Goal: Task Accomplishment & Management: Complete application form

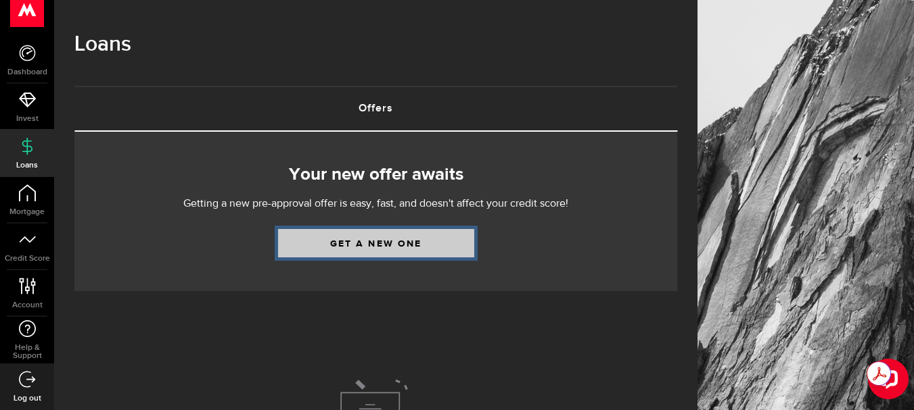
click at [403, 241] on link "Get a new one" at bounding box center [376, 243] width 196 height 28
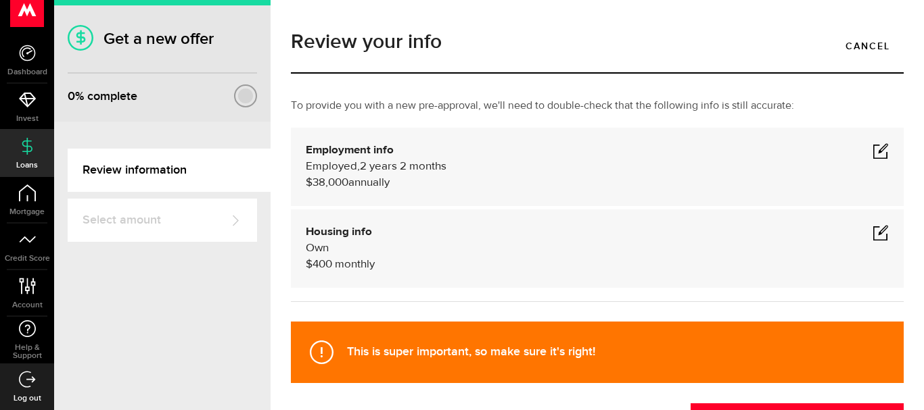
click at [872, 145] on span at bounding box center [880, 151] width 16 height 16
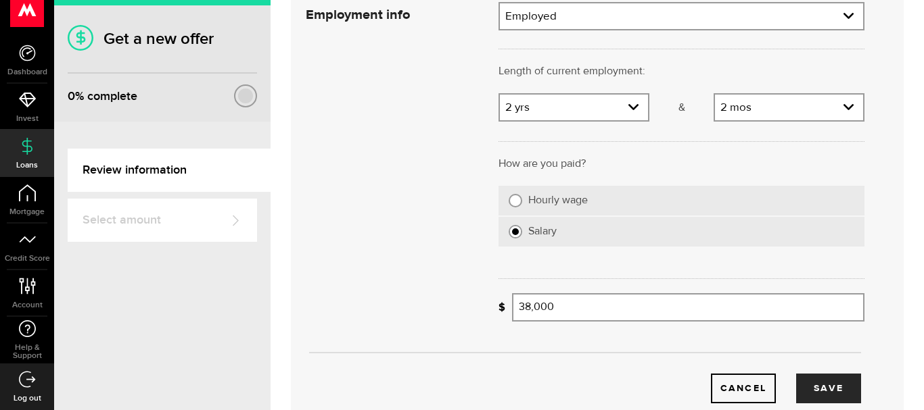
scroll to position [149, 0]
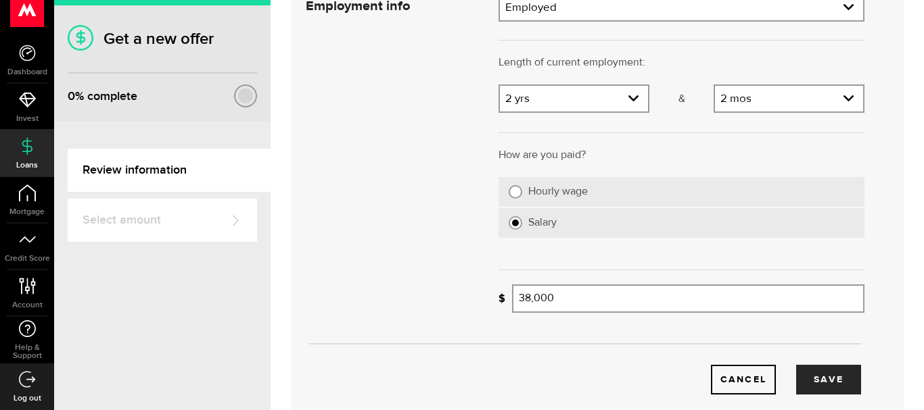
click at [593, 301] on input "38,000" at bounding box center [688, 299] width 352 height 28
type input "3"
click at [824, 375] on button "Save" at bounding box center [828, 380] width 65 height 30
type input "42,000"
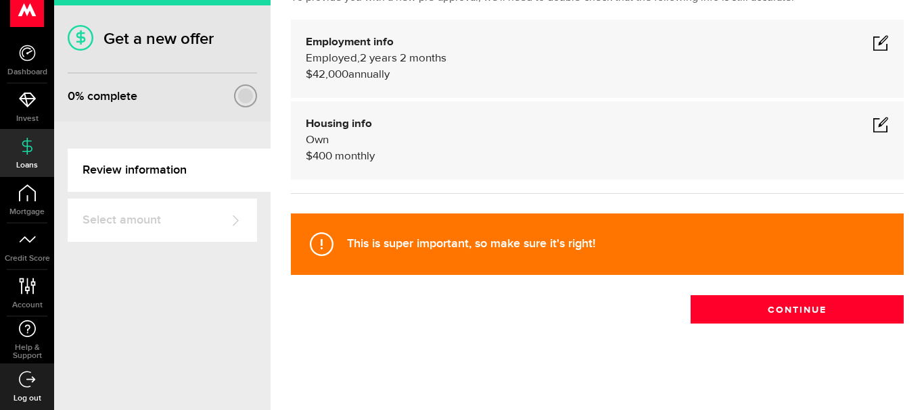
scroll to position [108, 0]
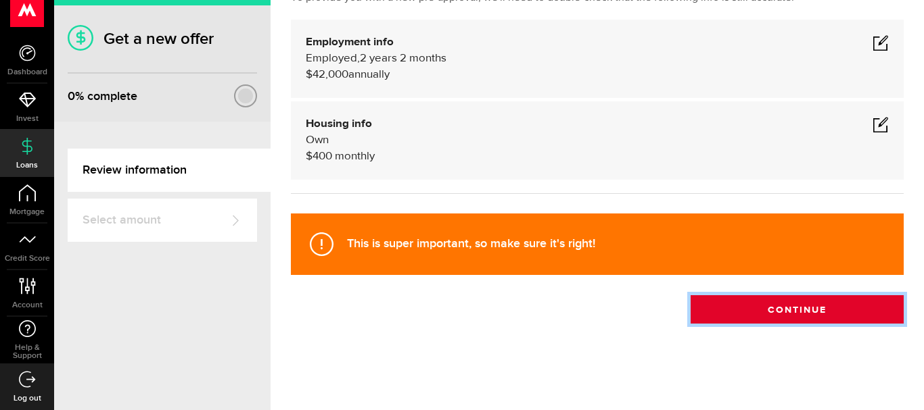
click at [752, 308] on button "Continue" at bounding box center [796, 310] width 213 height 28
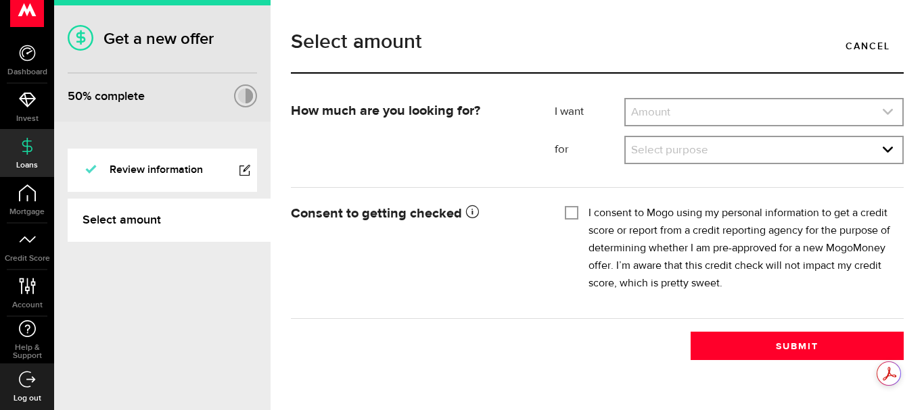
click at [689, 115] on link "expand select" at bounding box center [764, 112] width 277 height 26
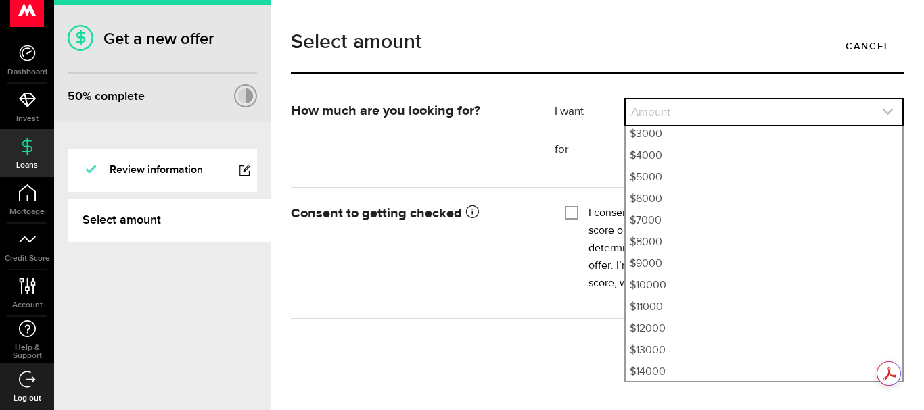
scroll to position [95, 0]
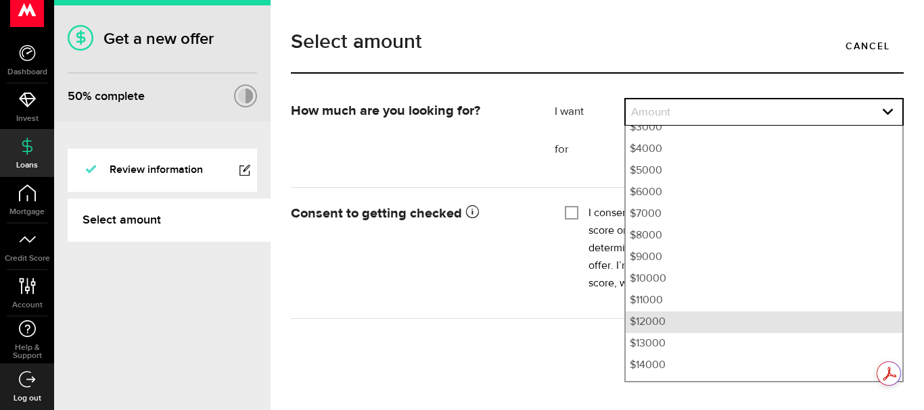
click at [657, 318] on li "$12000" at bounding box center [764, 323] width 277 height 22
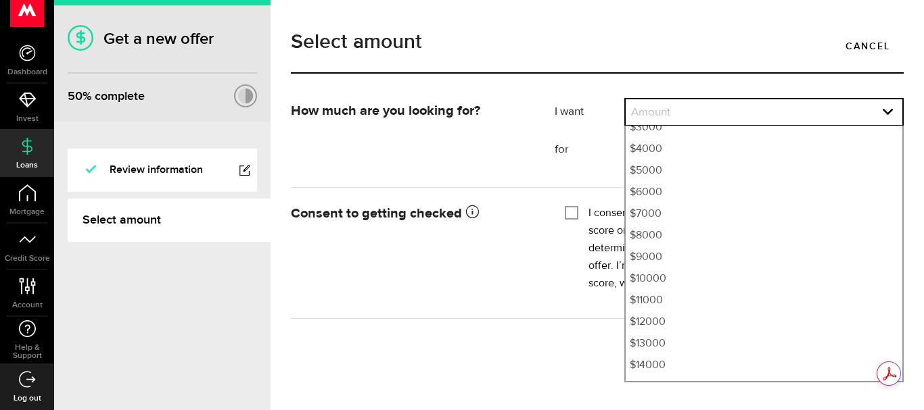
select select "12000"
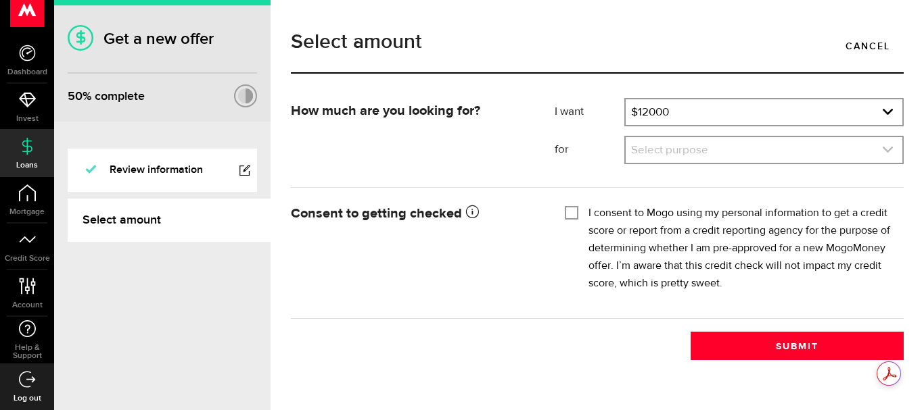
click at [888, 147] on icon "expand select" at bounding box center [887, 149] width 11 height 11
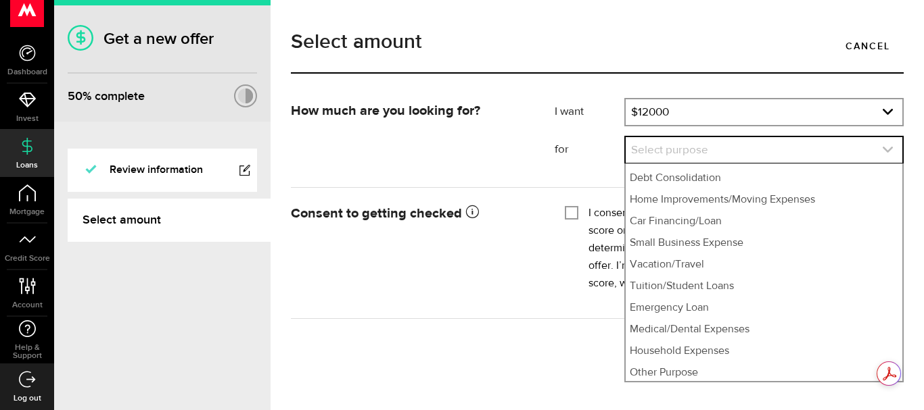
scroll to position [42, 0]
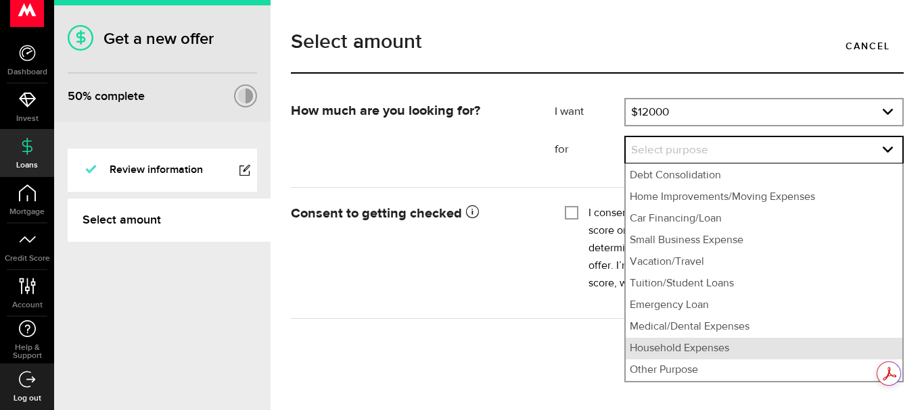
click at [684, 358] on li "Household Expenses" at bounding box center [764, 349] width 277 height 22
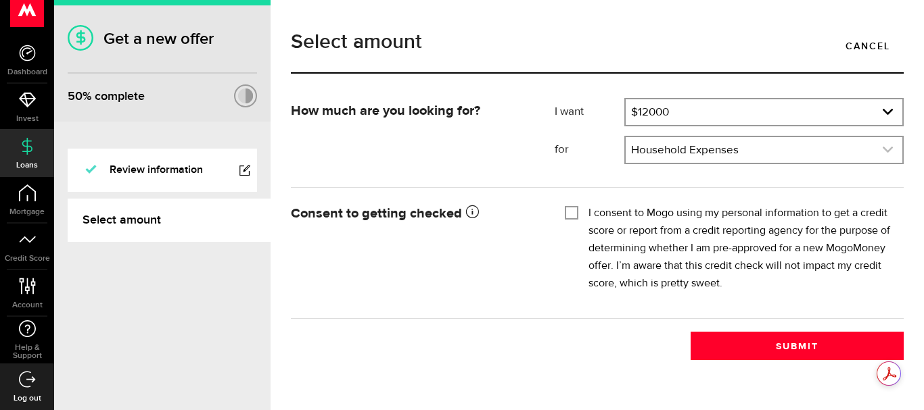
click at [781, 142] on link "expand select" at bounding box center [764, 150] width 277 height 26
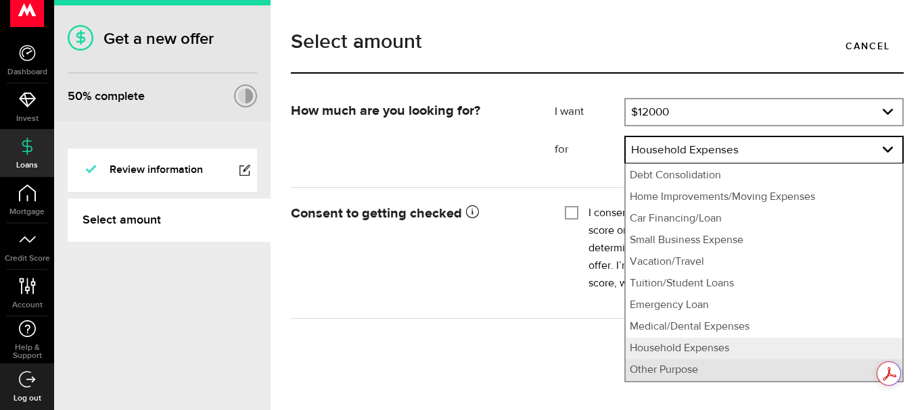
click at [686, 371] on li "Other Purpose" at bounding box center [764, 371] width 277 height 22
select select "Other Purpose"
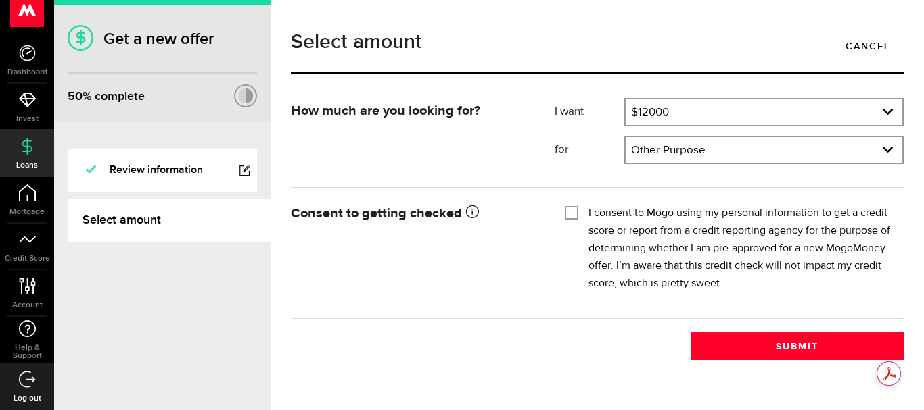
click at [571, 215] on input "I consent to Mogo using my personal information to get a credit score or report…" at bounding box center [572, 212] width 14 height 14
checkbox input "true"
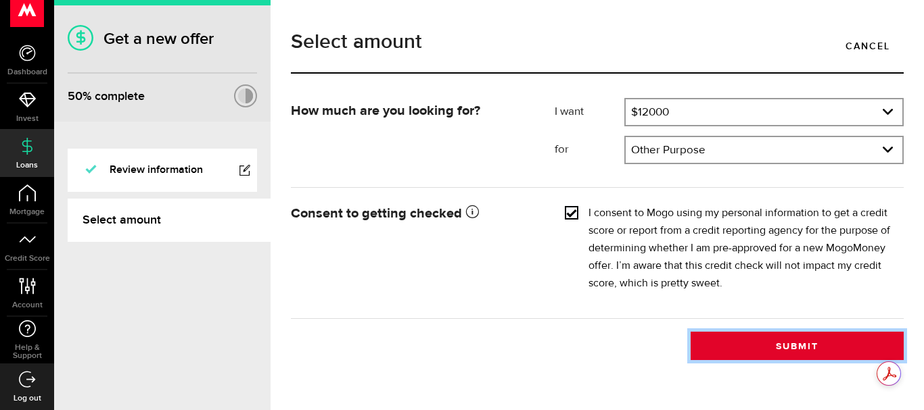
click at [786, 341] on button "Submit" at bounding box center [796, 346] width 213 height 28
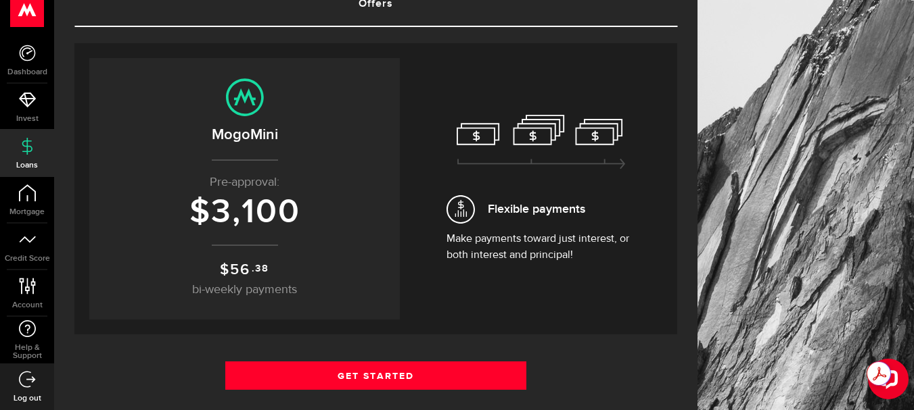
scroll to position [123, 0]
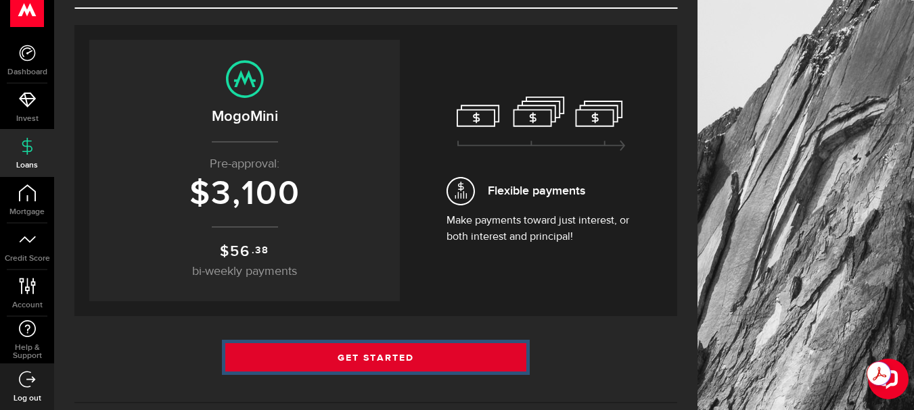
click at [404, 358] on link "Get Started" at bounding box center [376, 358] width 302 height 28
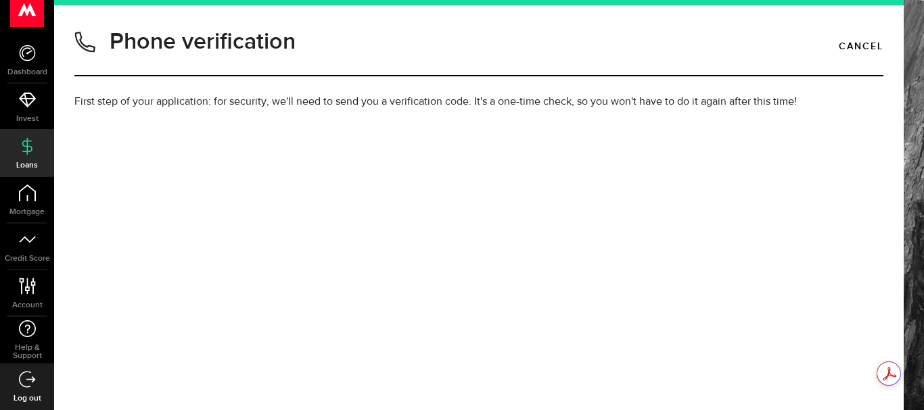
type input "4037965317"
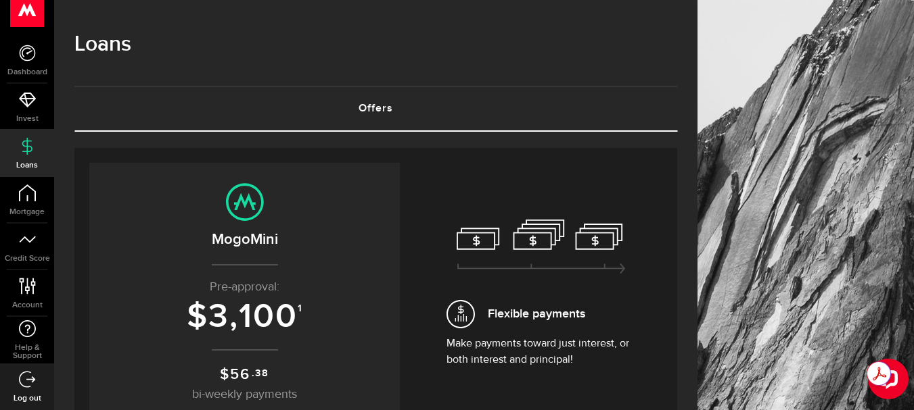
click at [35, 377] on icon at bounding box center [27, 379] width 17 height 17
